Goal: Transaction & Acquisition: Purchase product/service

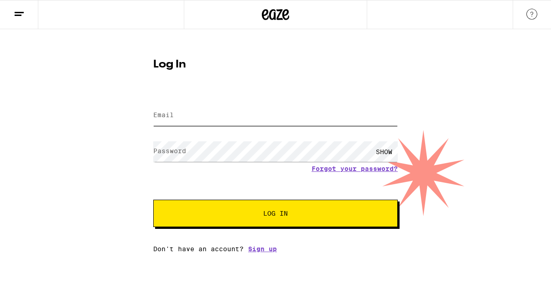
click at [191, 115] on input "Email" at bounding box center [275, 115] width 244 height 21
type input "[EMAIL_ADDRESS][DOMAIN_NAME]"
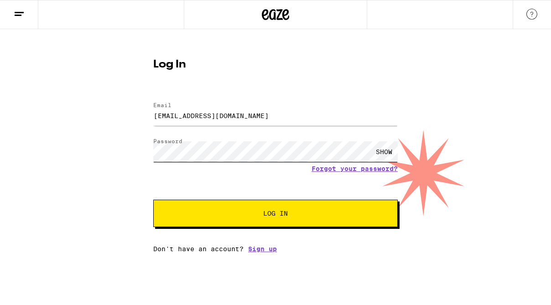
click at [153, 200] on button "Log In" at bounding box center [275, 213] width 244 height 27
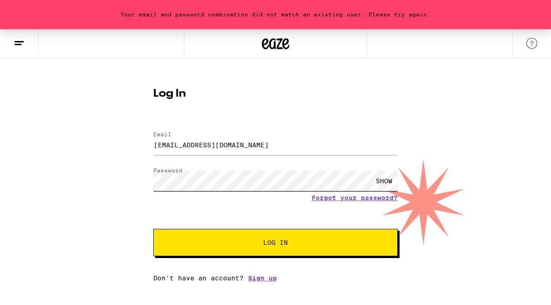
click at [95, 174] on div "Your email and password combination did not match an existing user. Please try …" at bounding box center [275, 155] width 551 height 253
click at [385, 180] on div "SHOW" at bounding box center [383, 180] width 27 height 21
click at [153, 229] on button "Log In" at bounding box center [275, 242] width 244 height 27
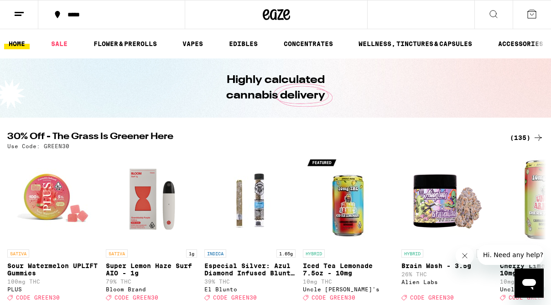
click at [81, 12] on div "*****" at bounding box center [117, 14] width 108 height 6
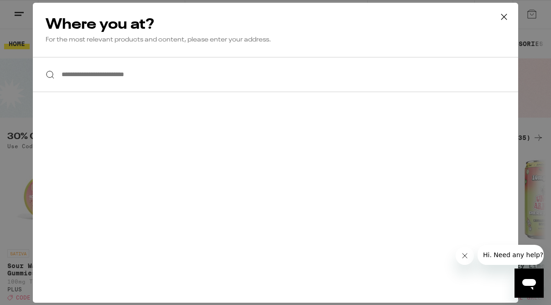
click at [130, 72] on input "**********" at bounding box center [275, 74] width 485 height 35
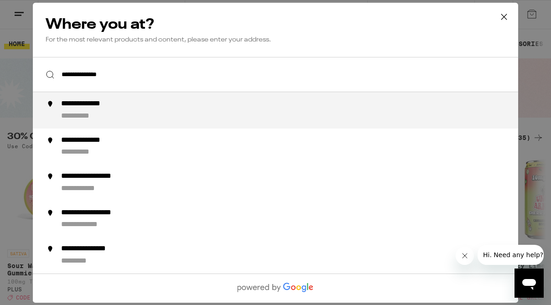
click at [104, 106] on div "**********" at bounding box center [94, 104] width 66 height 10
type input "**********"
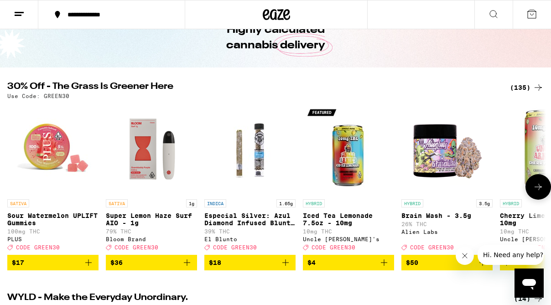
scroll to position [51, 0]
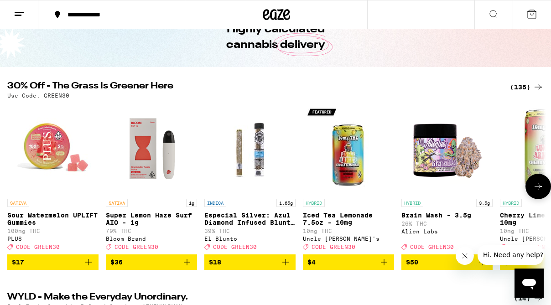
click at [87, 268] on icon "Add to bag" at bounding box center [88, 262] width 11 height 11
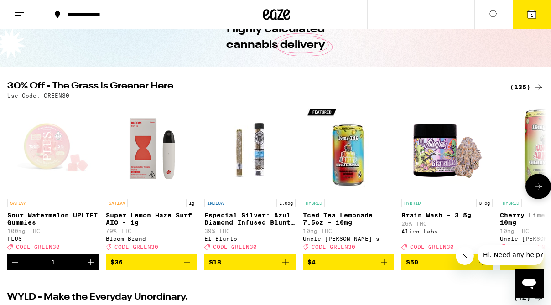
click at [87, 268] on icon "Increment" at bounding box center [90, 262] width 11 height 11
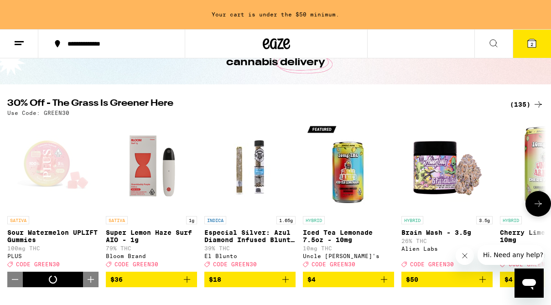
click at [87, 274] on icon "Increment" at bounding box center [90, 279] width 11 height 11
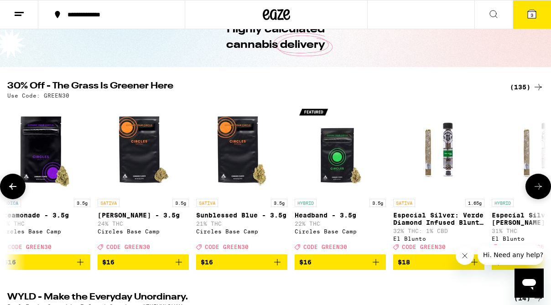
scroll to position [0, 1784]
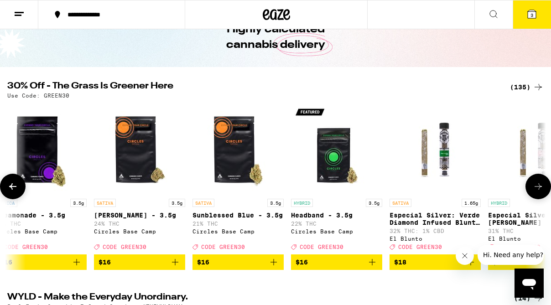
click at [373, 268] on icon "Add to bag" at bounding box center [371, 262] width 11 height 11
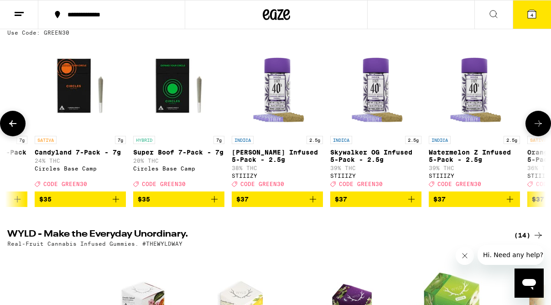
scroll to position [114, 0]
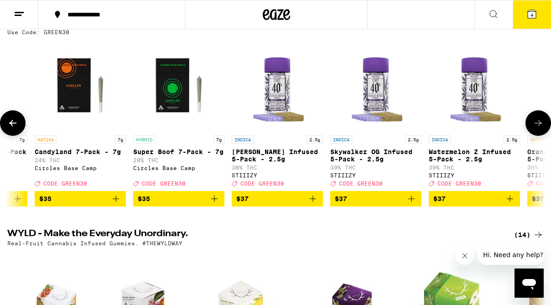
click at [211, 204] on icon "Add to bag" at bounding box center [214, 198] width 11 height 11
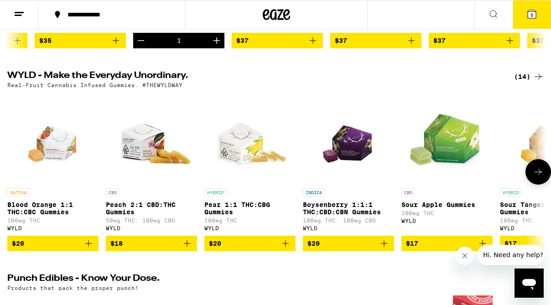
scroll to position [273, 0]
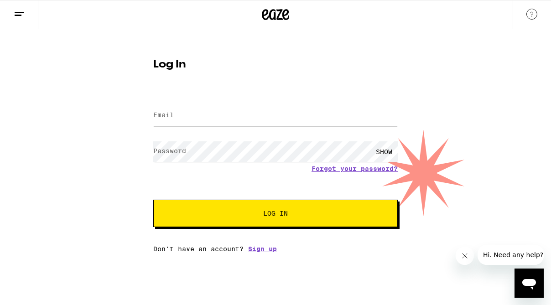
click at [245, 117] on input "Email" at bounding box center [275, 115] width 244 height 21
type input "ctkoyama@gmail.com"
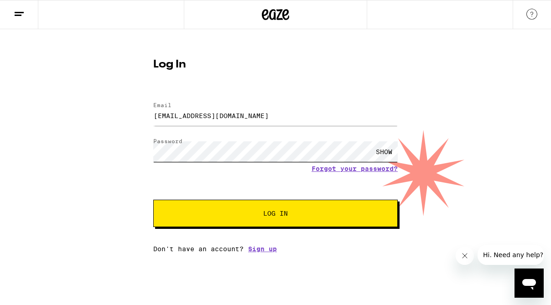
click at [153, 200] on button "Log In" at bounding box center [275, 213] width 244 height 27
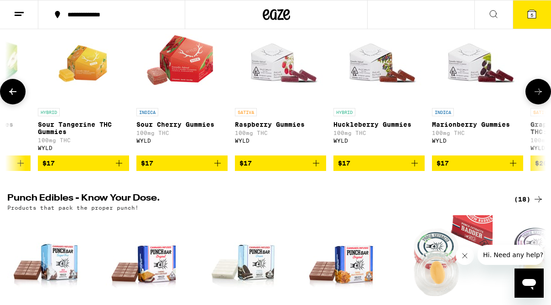
scroll to position [0, 462]
click at [314, 166] on icon "Add to bag" at bounding box center [315, 163] width 6 height 6
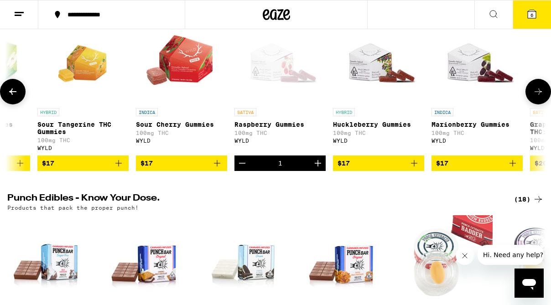
click at [414, 166] on icon "Add to bag" at bounding box center [414, 163] width 6 height 6
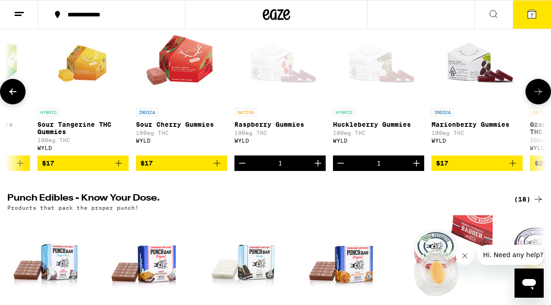
click at [511, 169] on icon "Add to bag" at bounding box center [512, 163] width 11 height 11
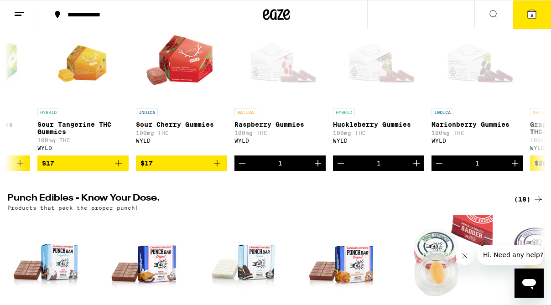
click at [531, 12] on span "8" at bounding box center [531, 14] width 3 height 5
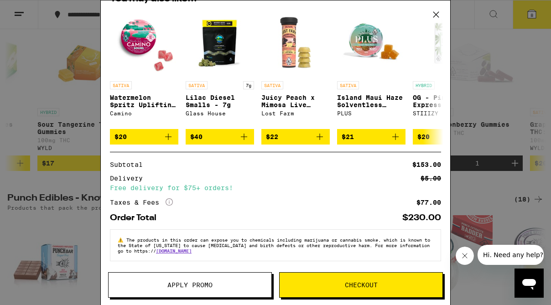
scroll to position [247, 0]
click at [198, 290] on button "Apply Promo" at bounding box center [190, 285] width 164 height 26
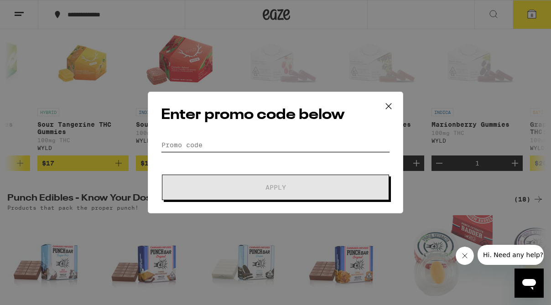
click at [237, 141] on input "Promo Code" at bounding box center [275, 145] width 229 height 14
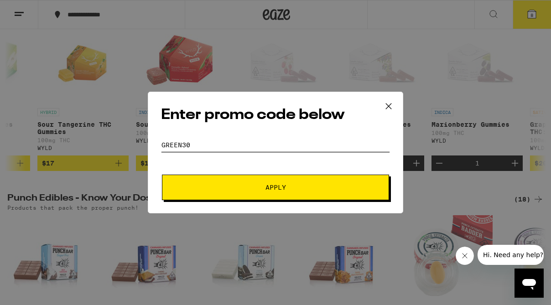
type input "Green30"
click at [162, 175] on button "Apply" at bounding box center [275, 188] width 227 height 26
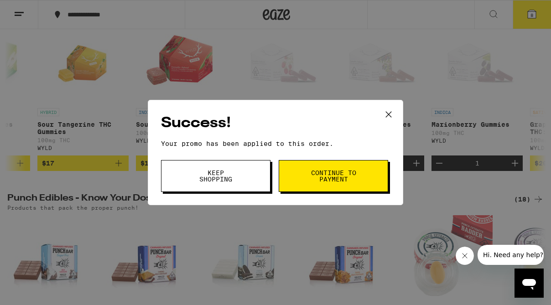
click at [325, 177] on span "Continue to payment" at bounding box center [333, 176] width 46 height 13
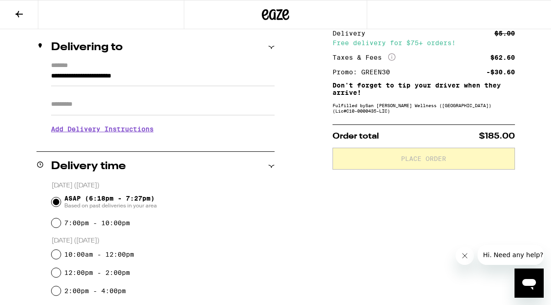
scroll to position [104, 0]
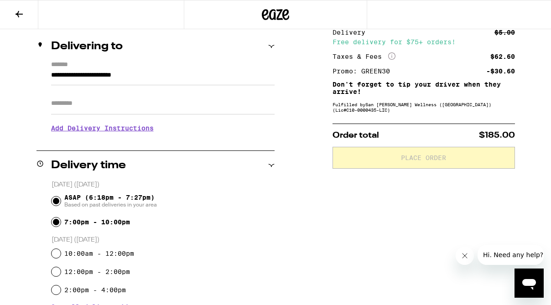
click at [53, 223] on input "7:00pm - 10:00pm" at bounding box center [56, 221] width 9 height 9
radio input "true"
click at [61, 200] on div "ASAP (6:18pm - 7:27pm) Based on past deliveries in your area" at bounding box center [163, 201] width 223 height 24
click at [57, 201] on input "ASAP (6:18pm - 7:27pm) Based on past deliveries in your area" at bounding box center [56, 200] width 9 height 9
radio input "true"
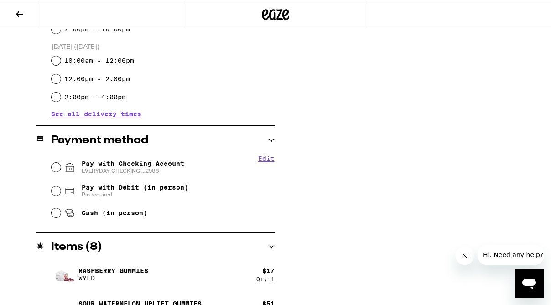
scroll to position [298, 0]
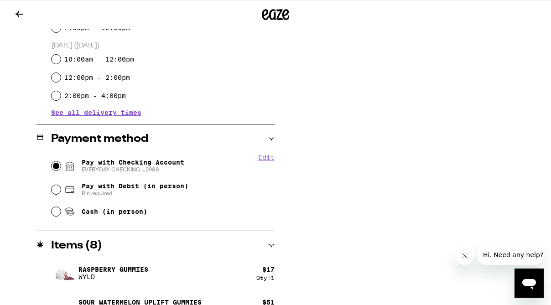
click at [57, 165] on input "Pay with Checking Account EVERYDAY CHECKING ...2988" at bounding box center [56, 165] width 9 height 9
radio input "true"
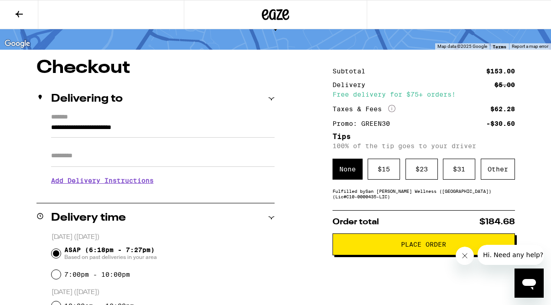
scroll to position [53, 0]
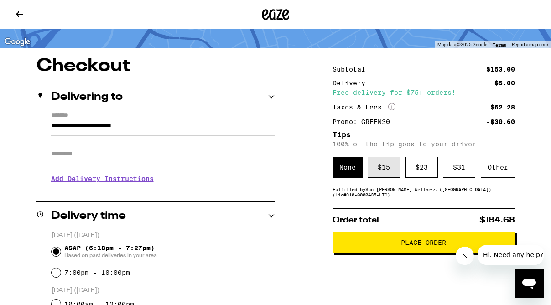
click at [382, 168] on div "$ 15" at bounding box center [383, 167] width 32 height 21
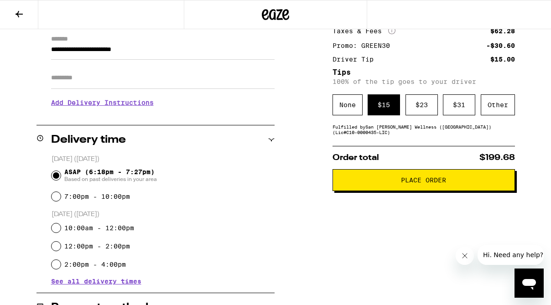
scroll to position [130, 0]
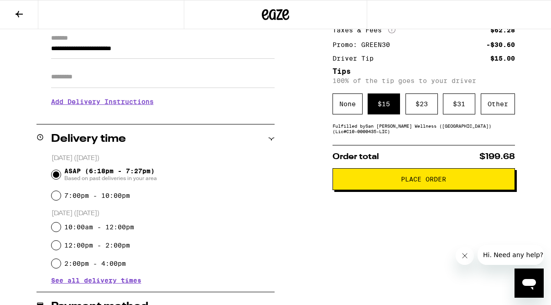
click at [386, 182] on span "Place Order" at bounding box center [423, 179] width 167 height 6
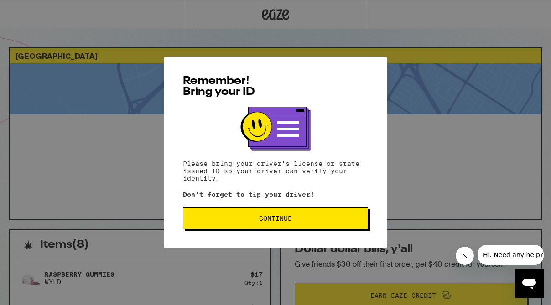
click at [287, 226] on button "Continue" at bounding box center [275, 218] width 185 height 22
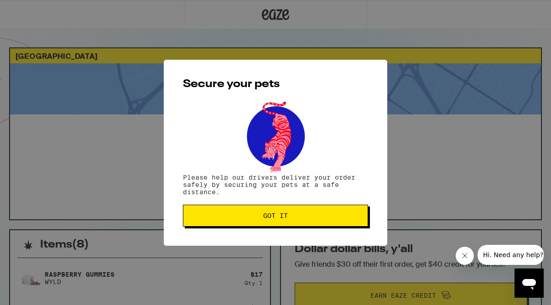
click at [263, 222] on button "Got it" at bounding box center [275, 216] width 185 height 22
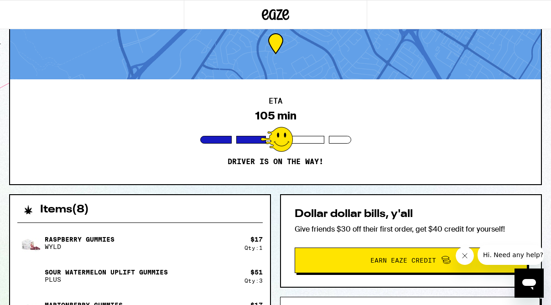
scroll to position [28, 0]
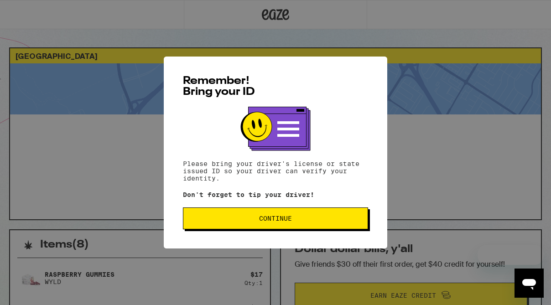
click at [245, 229] on button "Continue" at bounding box center [275, 218] width 185 height 22
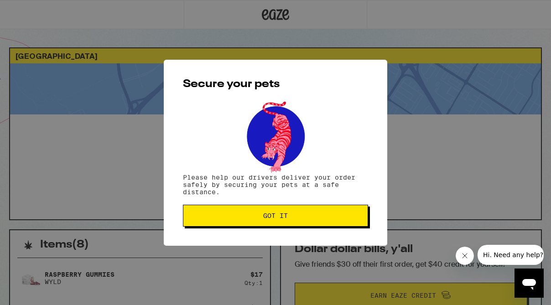
click at [255, 223] on button "Got it" at bounding box center [275, 216] width 185 height 22
